Goal: Obtain resource: Download file/media

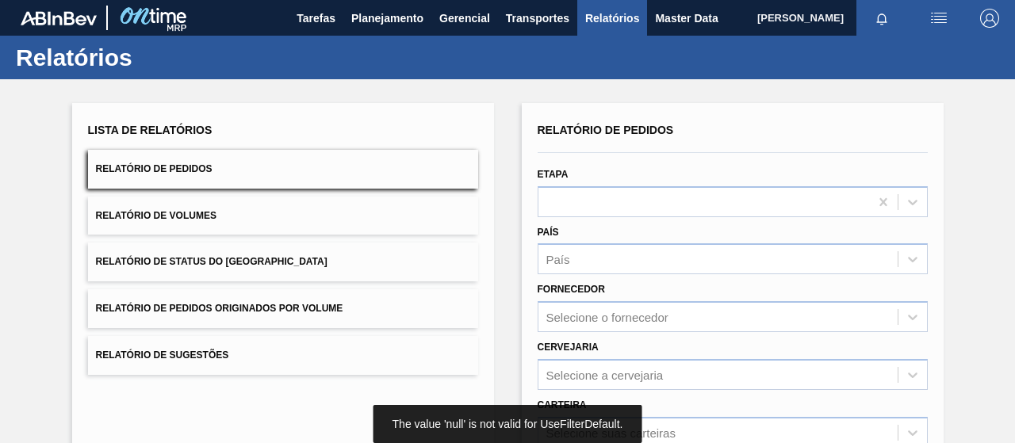
click at [292, 195] on div "Lista de Relatórios Relatório de Pedidos Relatório de Volumes Relatório de Stat…" at bounding box center [283, 247] width 390 height 256
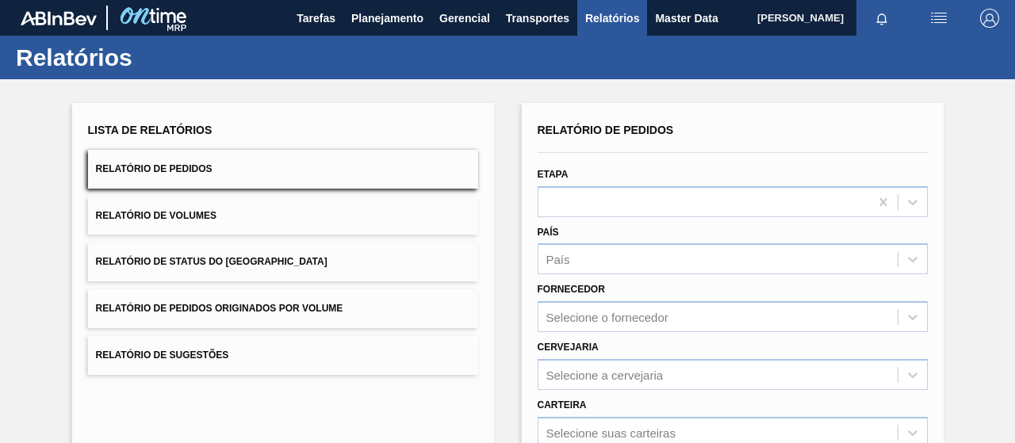
click at [343, 312] on button "Relatório de Pedidos Originados por Volume" at bounding box center [283, 308] width 390 height 39
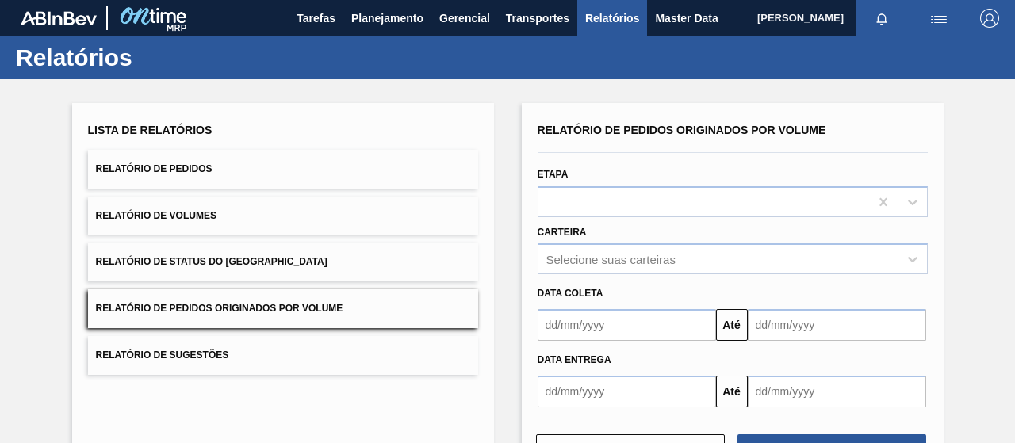
scroll to position [108, 0]
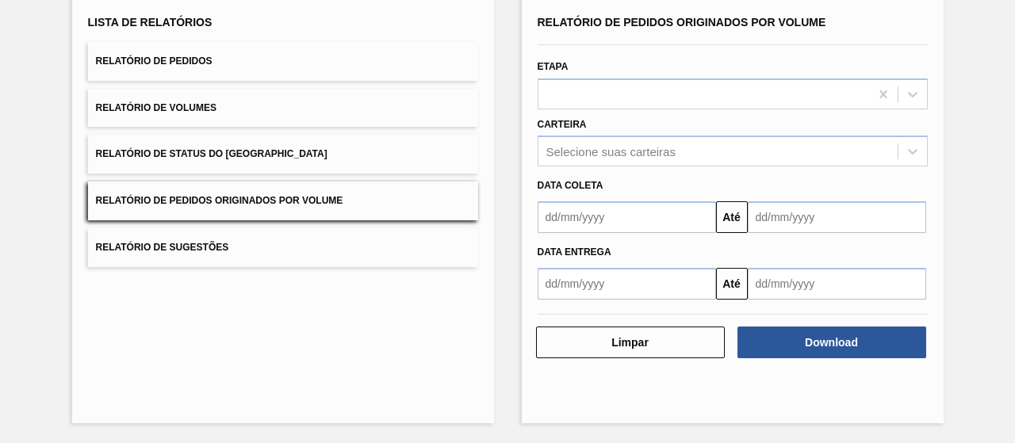
click at [243, 68] on button "Relatório de Pedidos" at bounding box center [283, 61] width 390 height 39
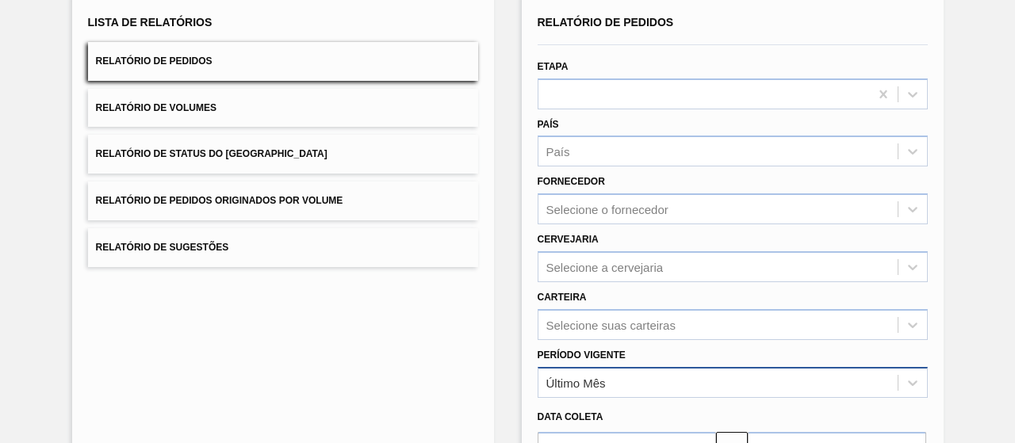
scroll to position [266, 0]
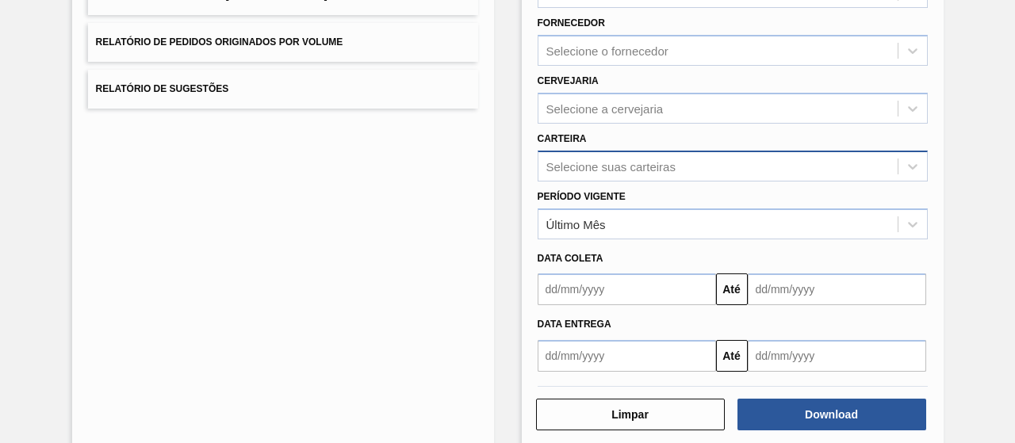
click at [596, 159] on div "Selecione suas carteiras" at bounding box center [610, 165] width 129 height 13
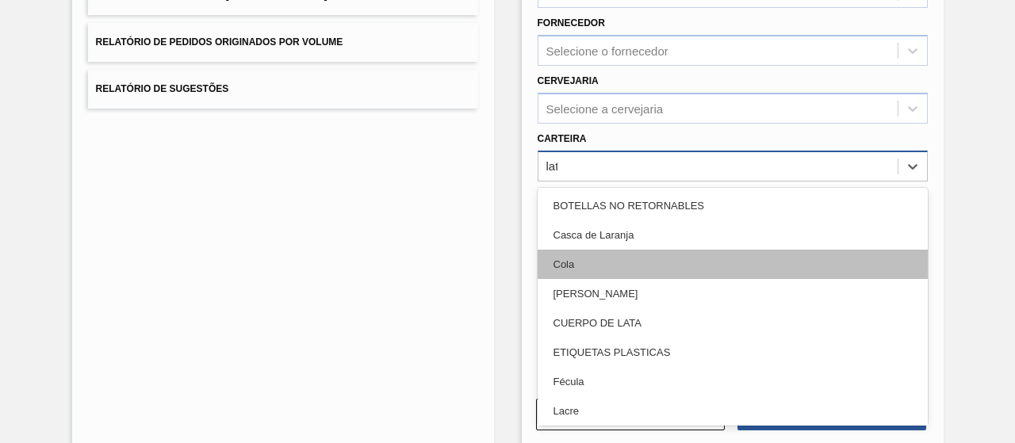
type input "lata"
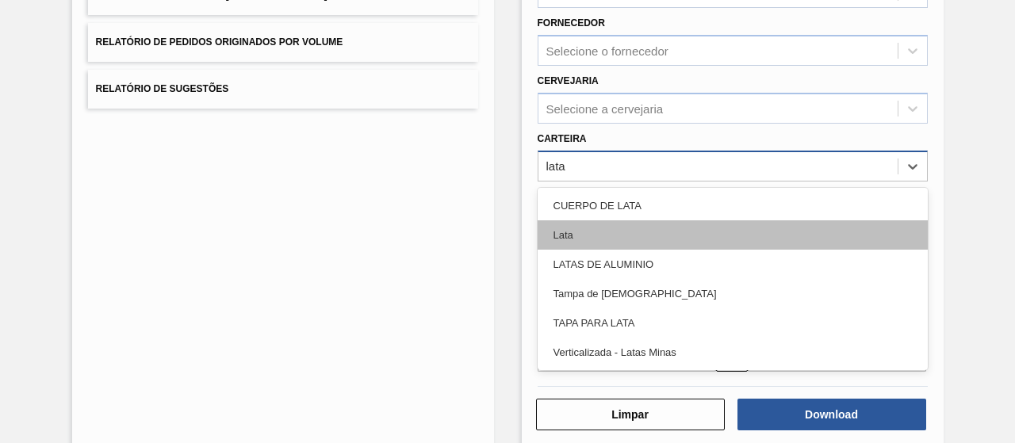
click at [694, 243] on div "Lata" at bounding box center [733, 234] width 390 height 29
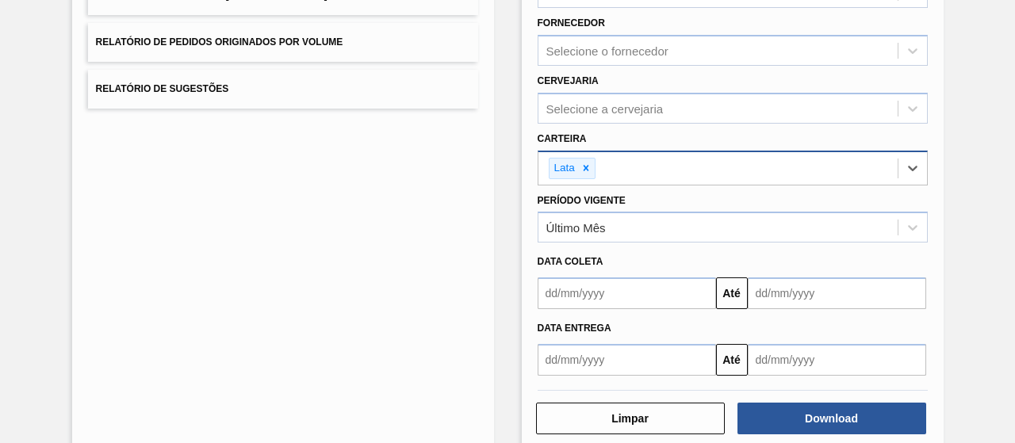
click at [679, 289] on input "text" at bounding box center [627, 293] width 178 height 32
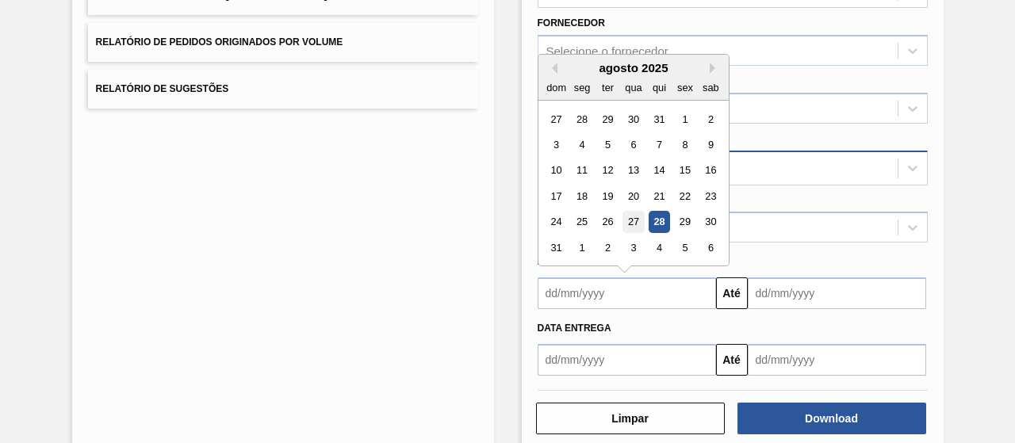
click at [633, 221] on div "27" at bounding box center [632, 222] width 21 height 21
type input "[DATE]"
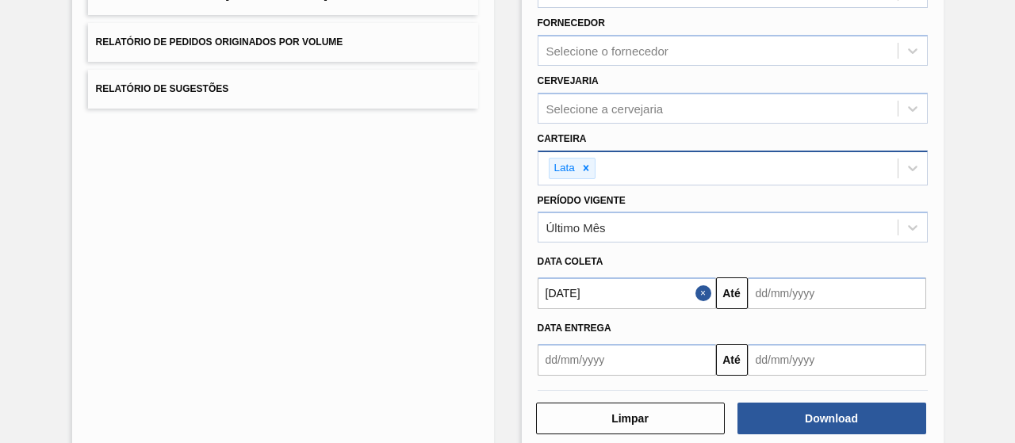
scroll to position [293, 0]
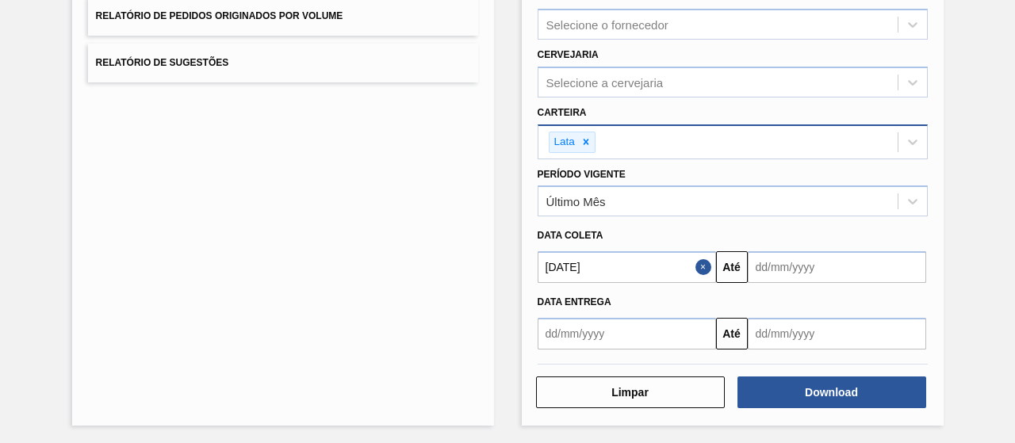
click at [812, 277] on input "text" at bounding box center [837, 267] width 178 height 32
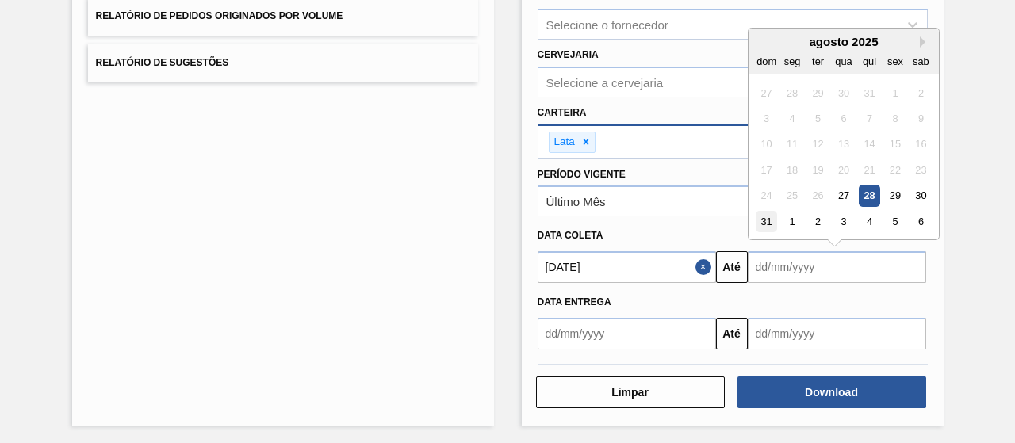
click at [768, 220] on div "31" at bounding box center [766, 221] width 21 height 21
type input "[DATE]"
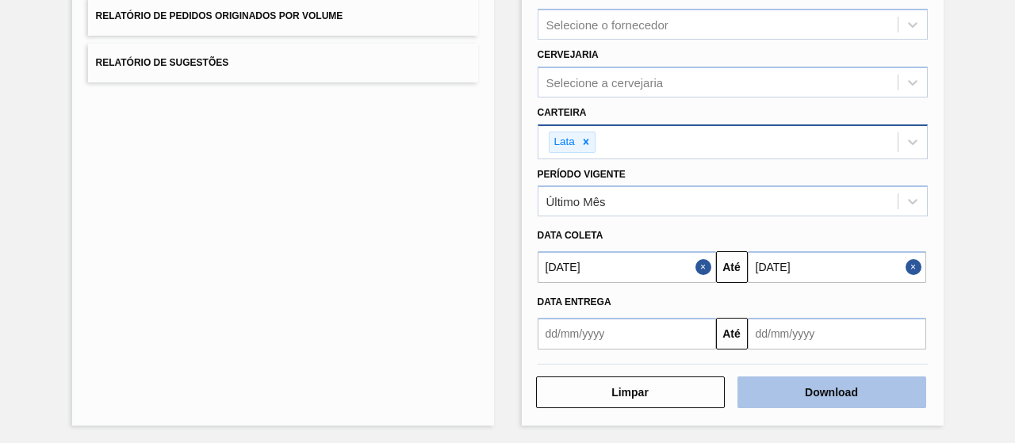
click at [798, 389] on button "Download" at bounding box center [831, 393] width 189 height 32
